Goal: Check status

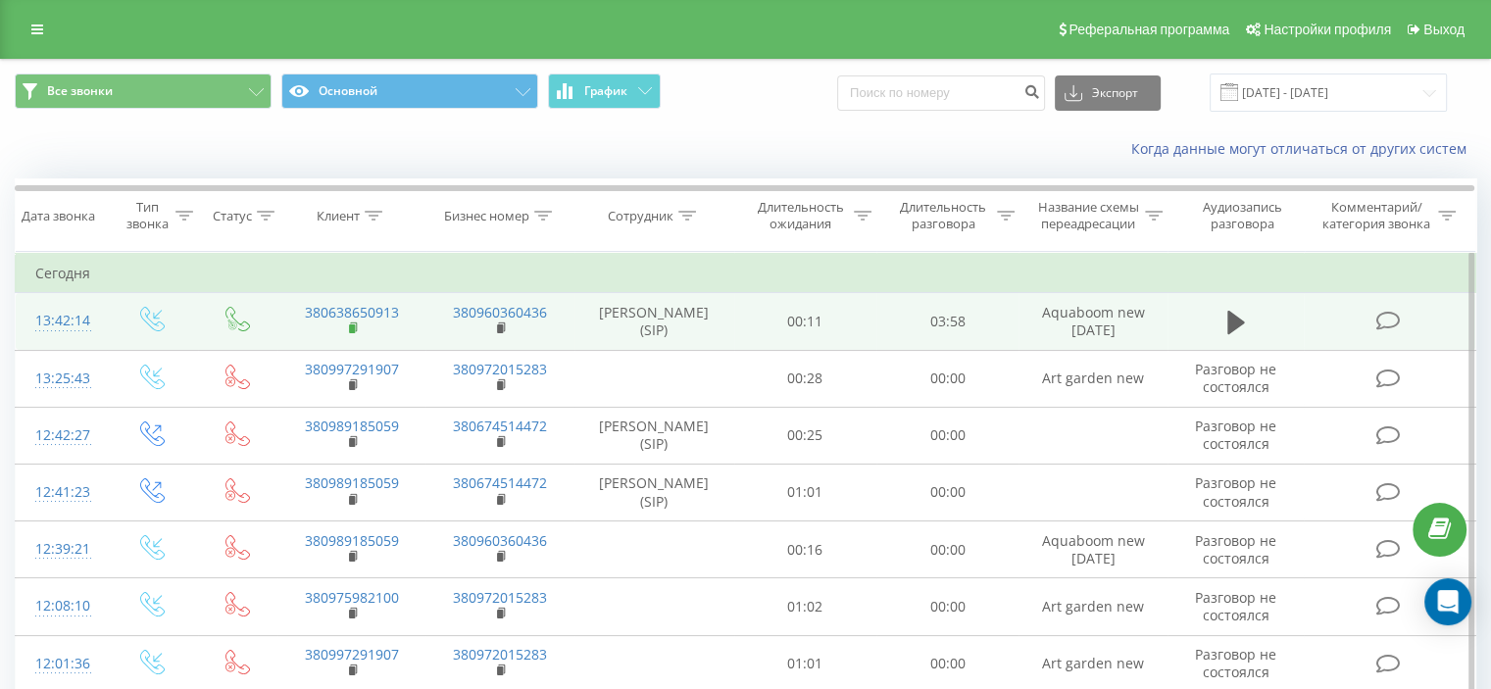
click at [356, 325] on icon at bounding box center [353, 327] width 7 height 9
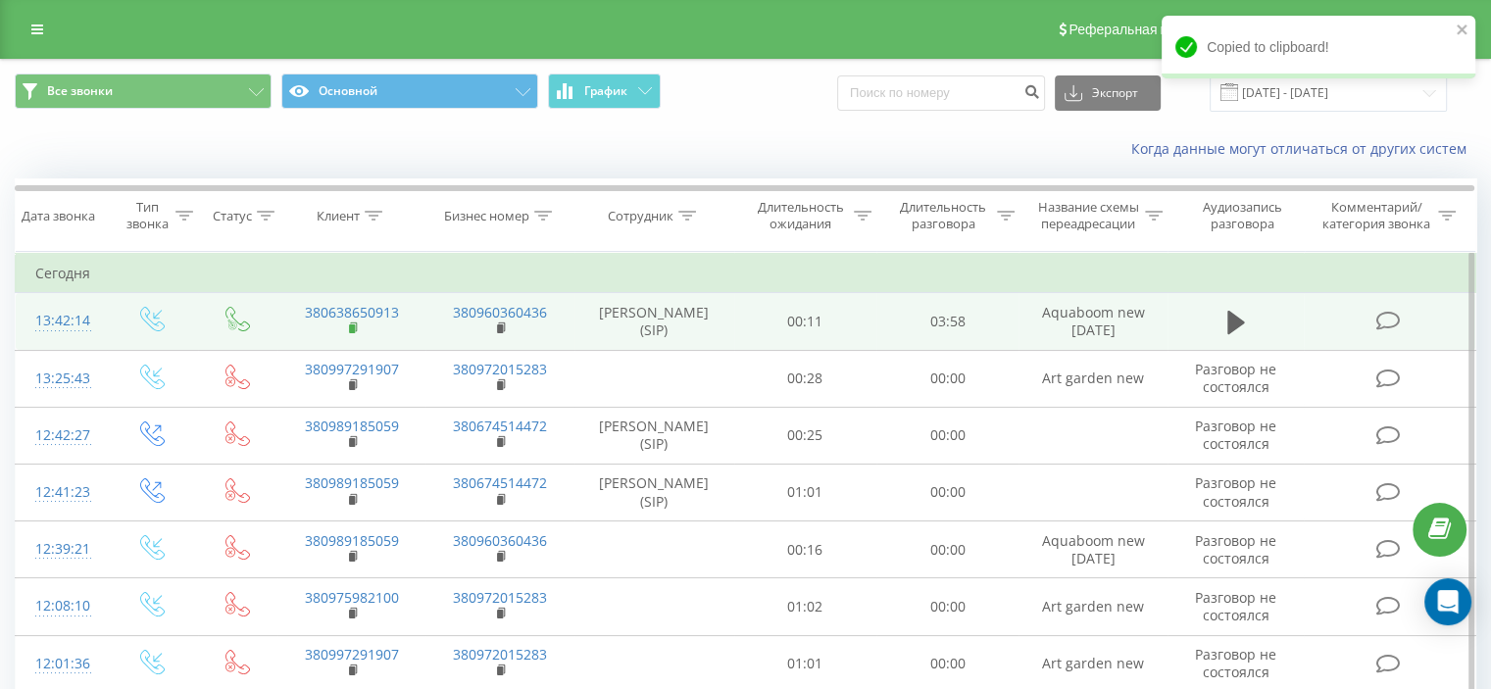
click at [349, 325] on rect at bounding box center [352, 329] width 6 height 9
